Goal: Task Accomplishment & Management: Manage account settings

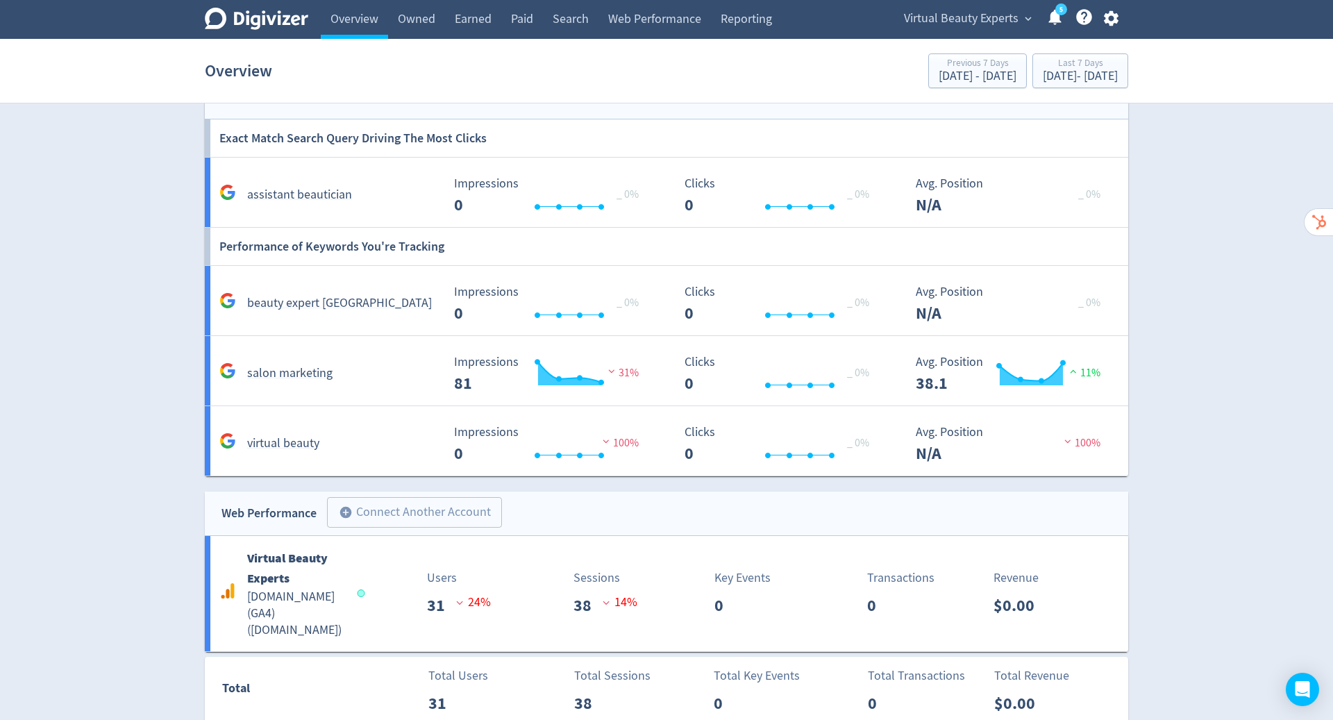
scroll to position [719, 0]
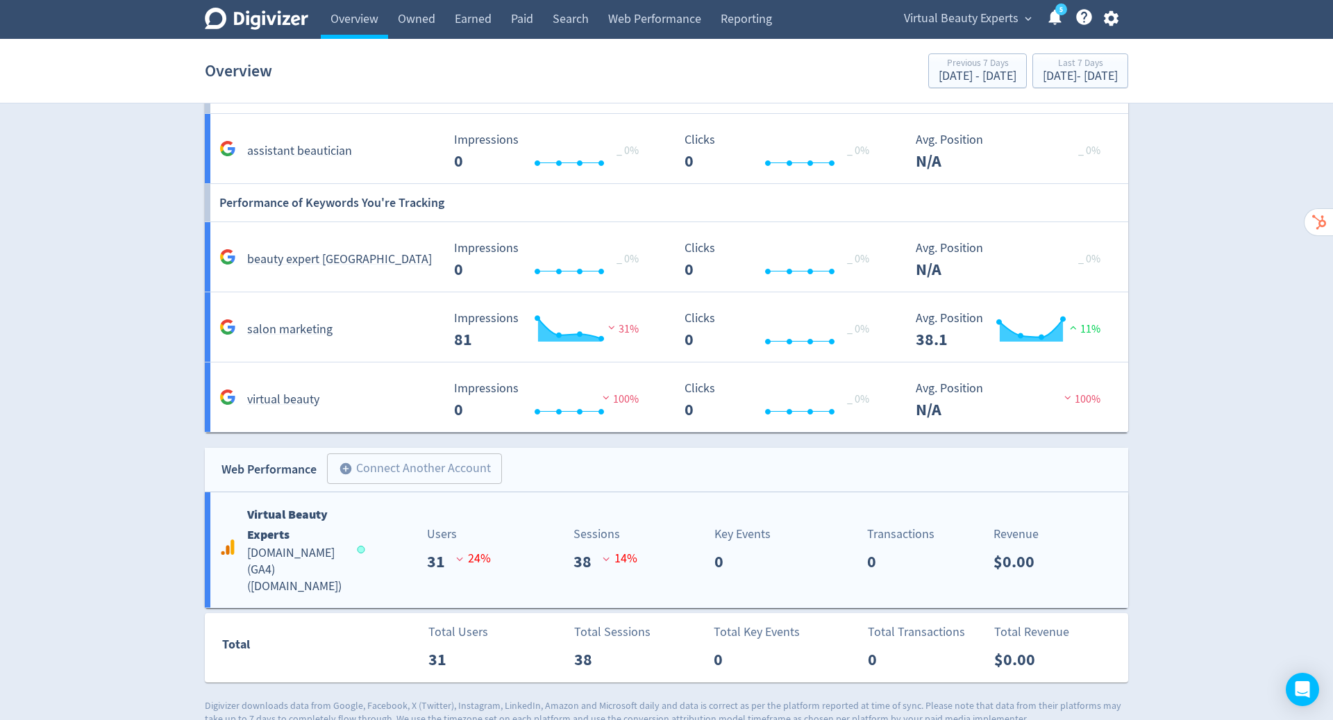
click at [344, 545] on h5 "[DOMAIN_NAME] (GA4) ( [DOMAIN_NAME] )" at bounding box center [295, 570] width 97 height 50
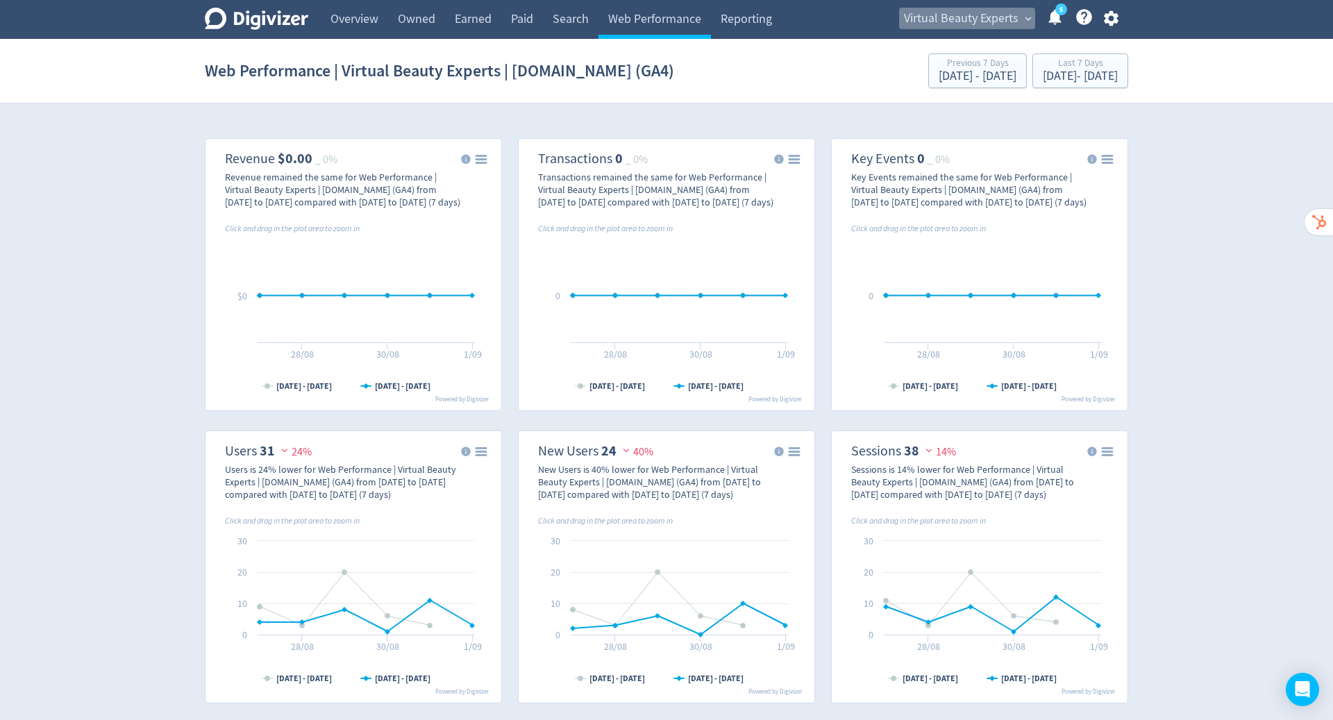
click at [989, 18] on span "Virtual Beauty Experts" at bounding box center [961, 19] width 115 height 22
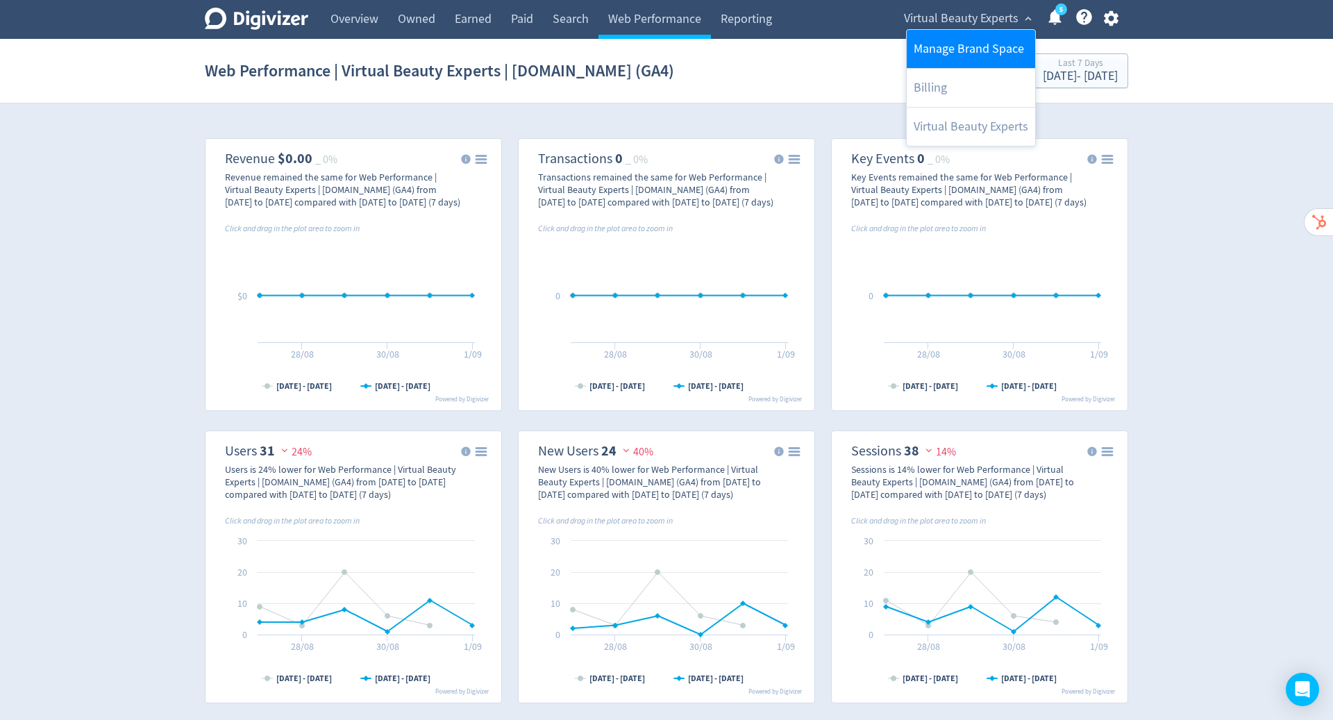
click at [963, 49] on link "Manage Brand Space" at bounding box center [971, 49] width 128 height 38
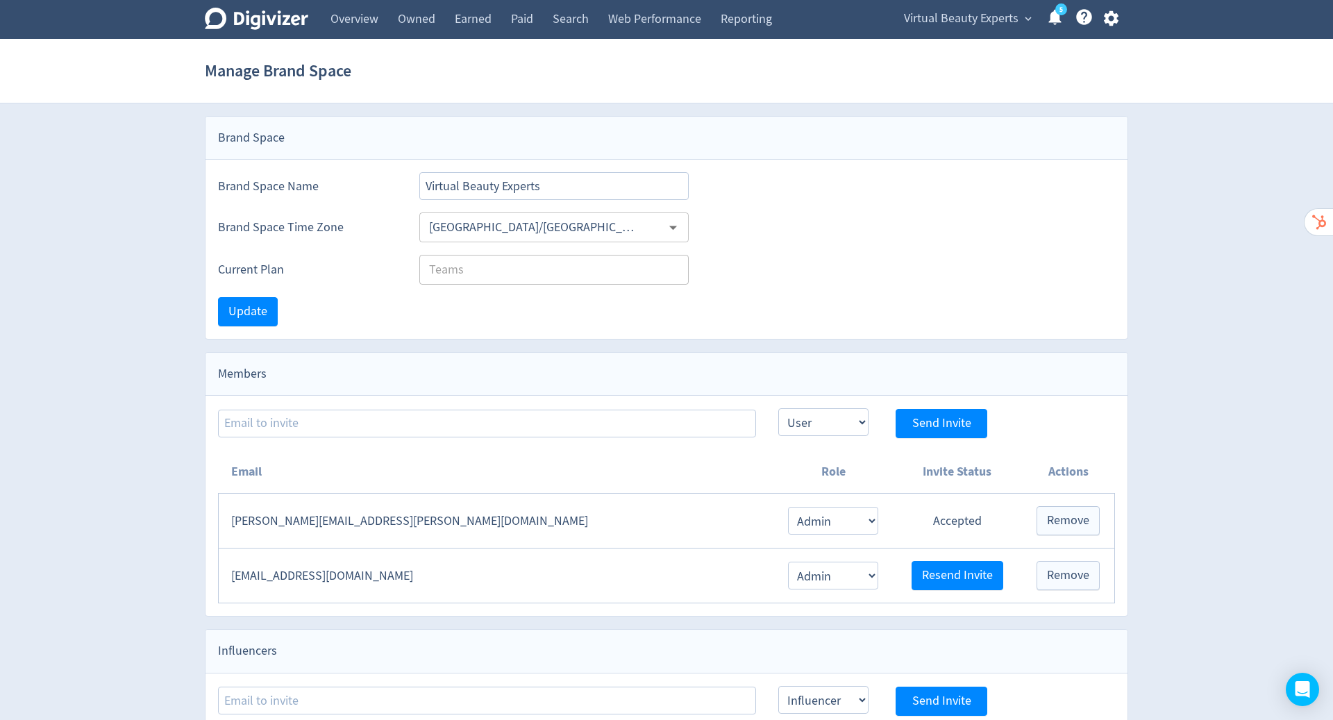
click at [957, 172] on div "Brand Space Name Virtual Beauty Experts" at bounding box center [667, 180] width 922 height 40
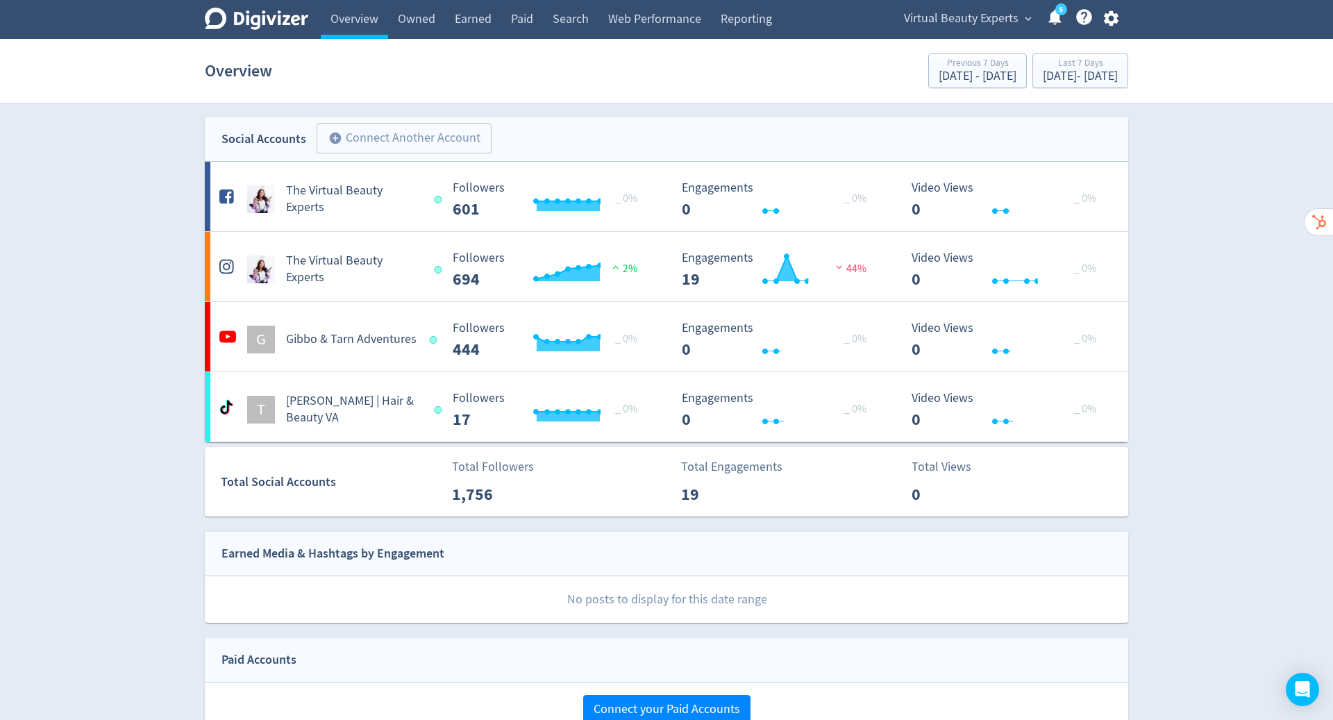
click at [1109, 22] on icon "button" at bounding box center [1111, 18] width 15 height 15
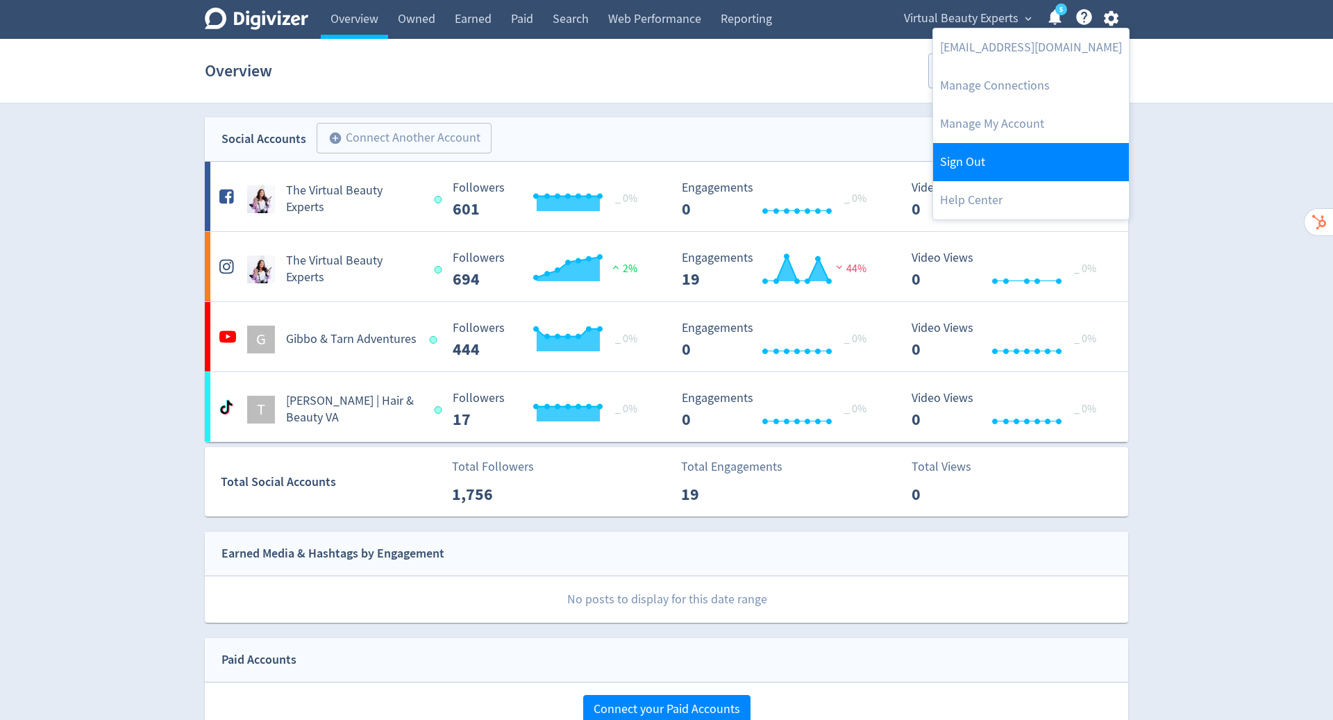
click at [1042, 176] on link "Sign Out" at bounding box center [1031, 162] width 196 height 38
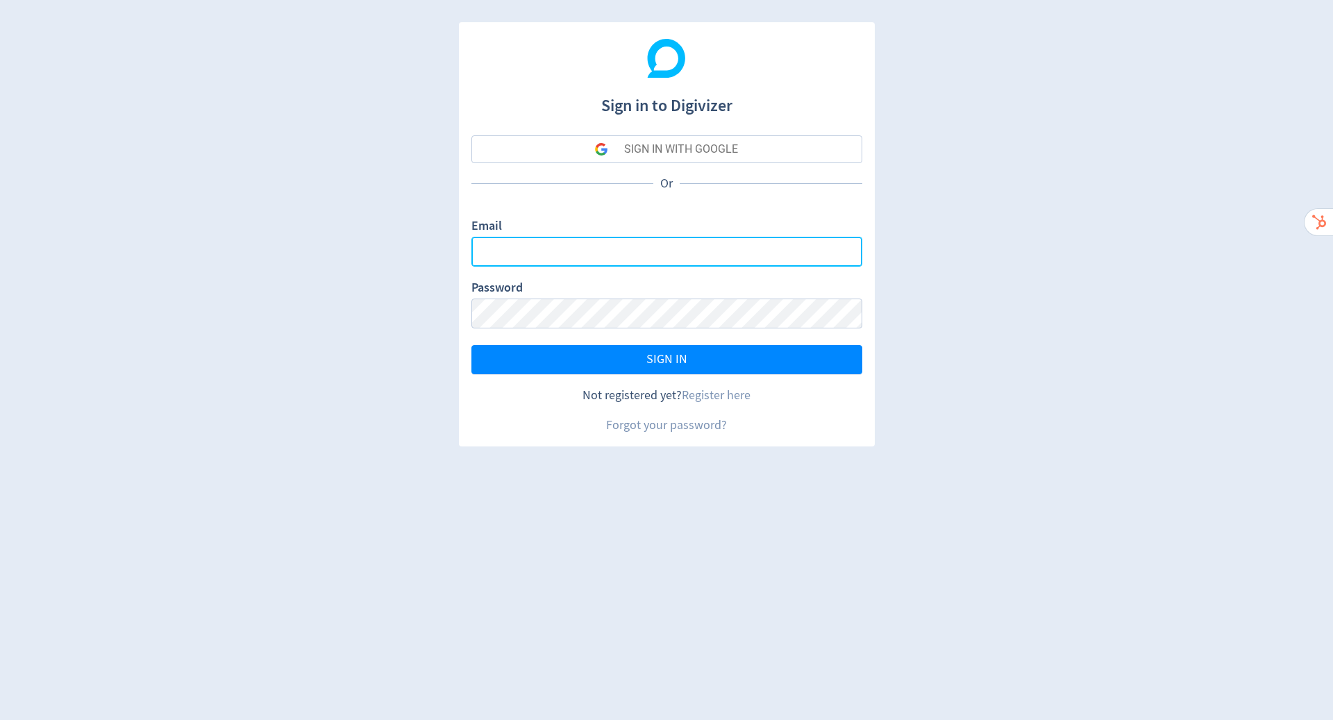
click at [674, 259] on input "Email" at bounding box center [667, 252] width 391 height 30
type input "hugo.mcmanus@digivizer.com"
